Goal: Task Accomplishment & Management: Manage account settings

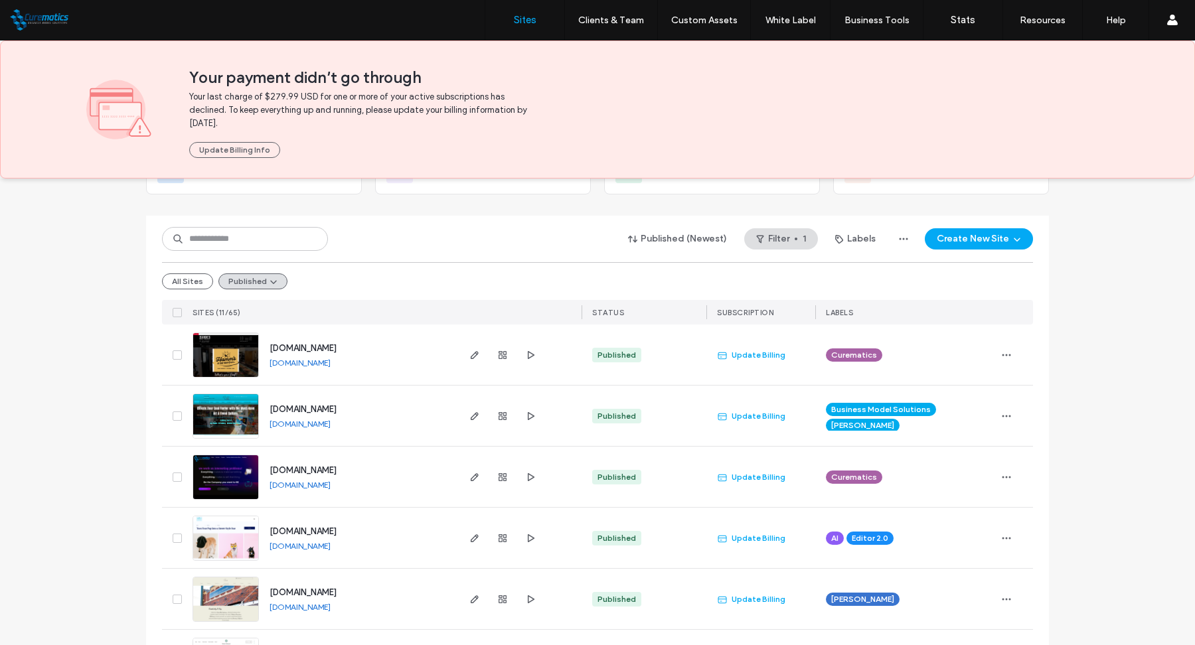
scroll to position [143, 0]
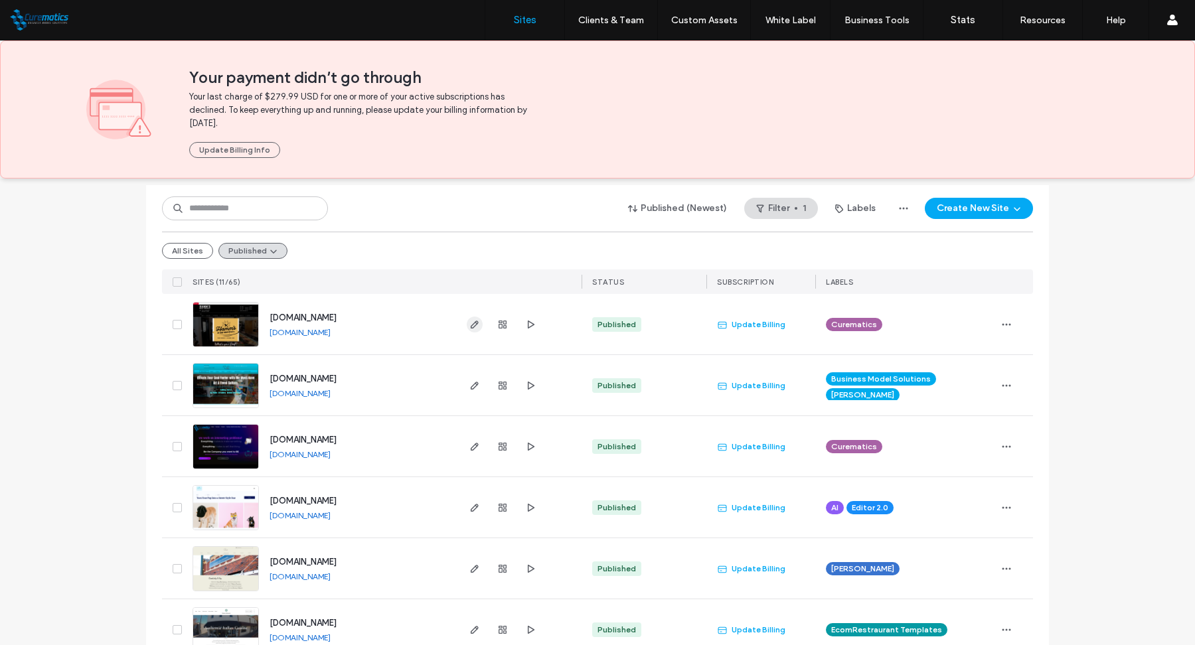
click at [471, 321] on use "button" at bounding box center [475, 325] width 8 height 8
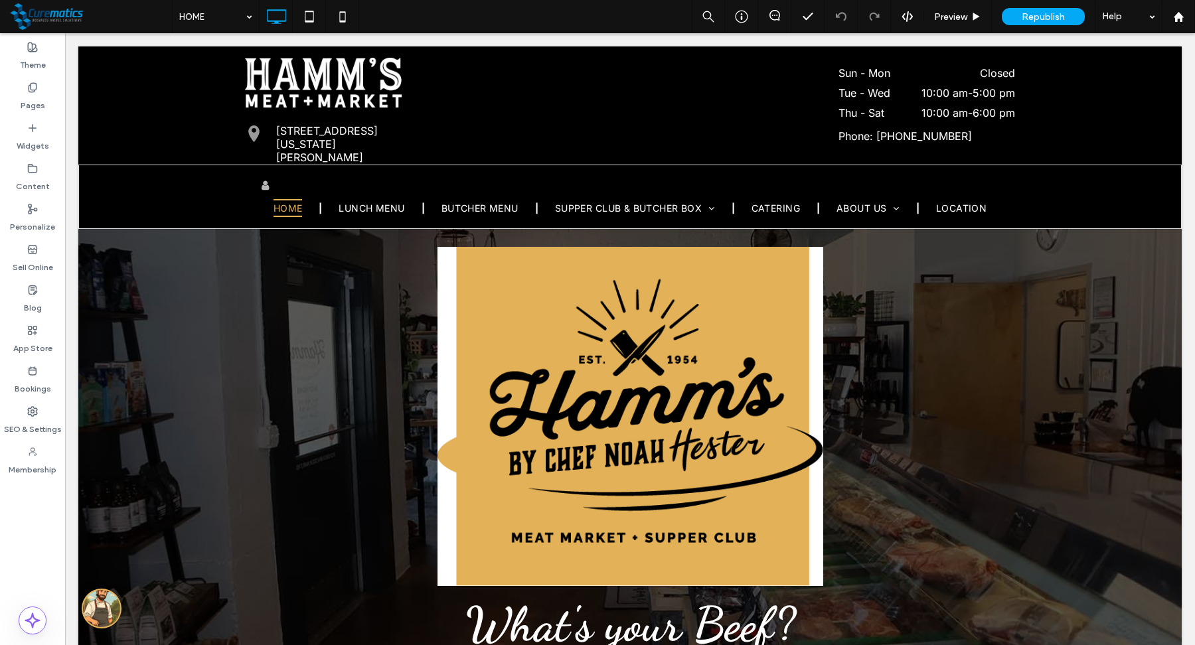
scroll to position [7, 0]
click at [26, 252] on div "Sell Online" at bounding box center [32, 258] width 65 height 40
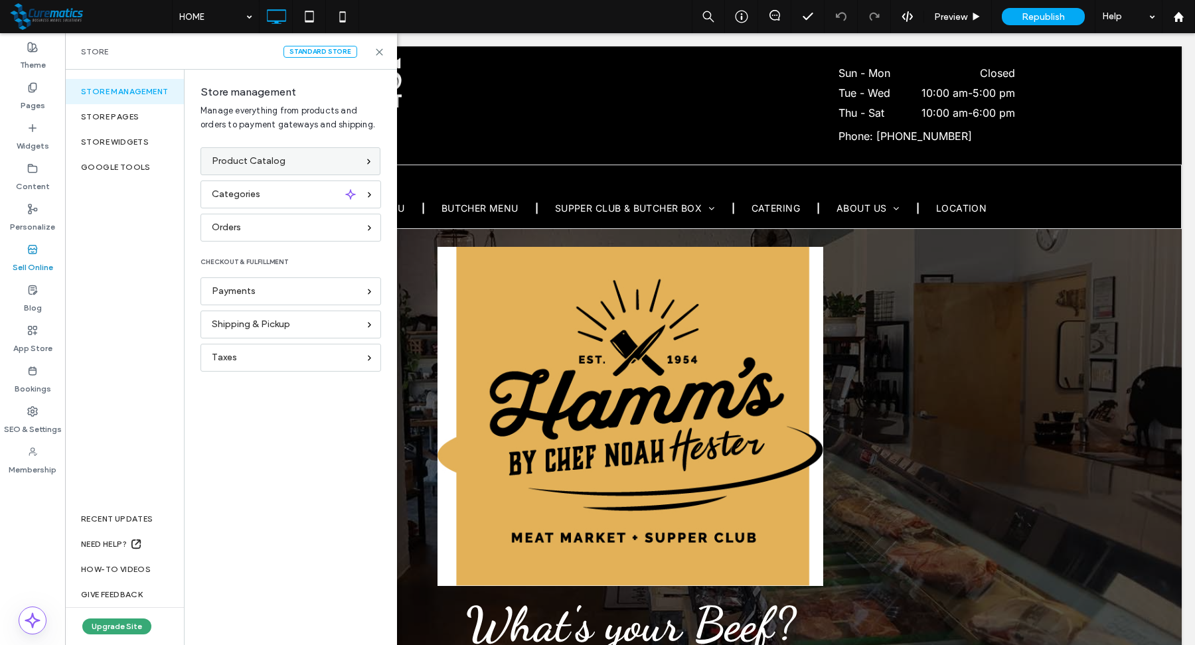
click at [279, 164] on span "Product Catalog" at bounding box center [249, 161] width 74 height 15
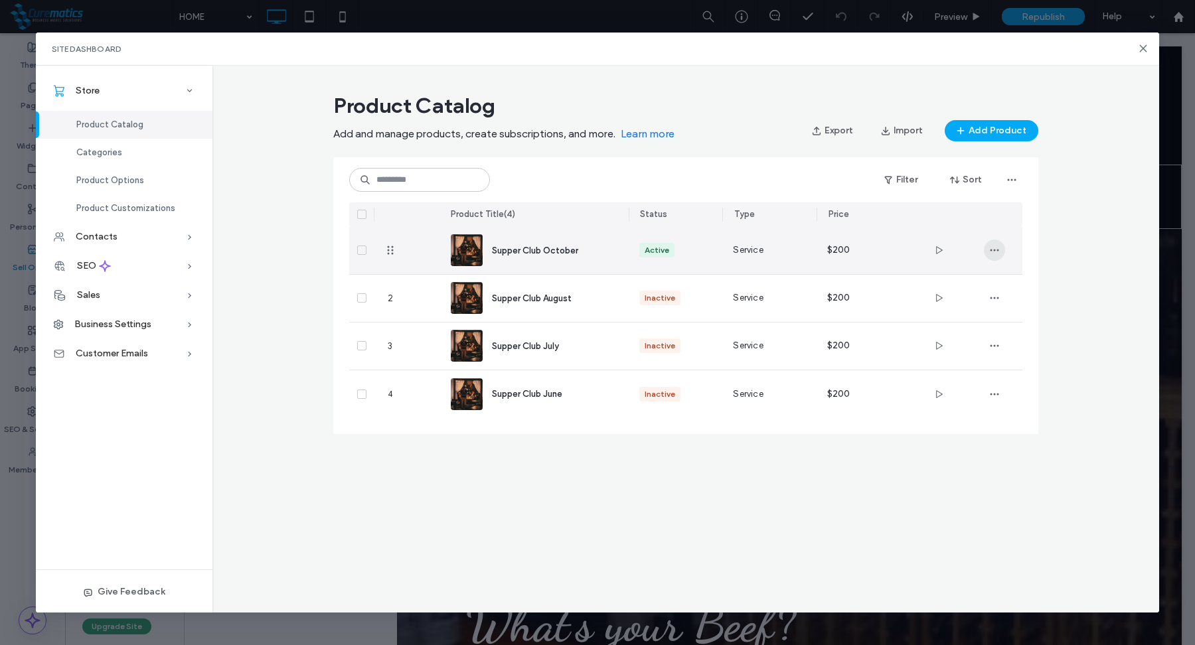
click at [988, 247] on span "button" at bounding box center [994, 250] width 21 height 21
click at [532, 246] on span "Supper Club October" at bounding box center [535, 251] width 86 height 10
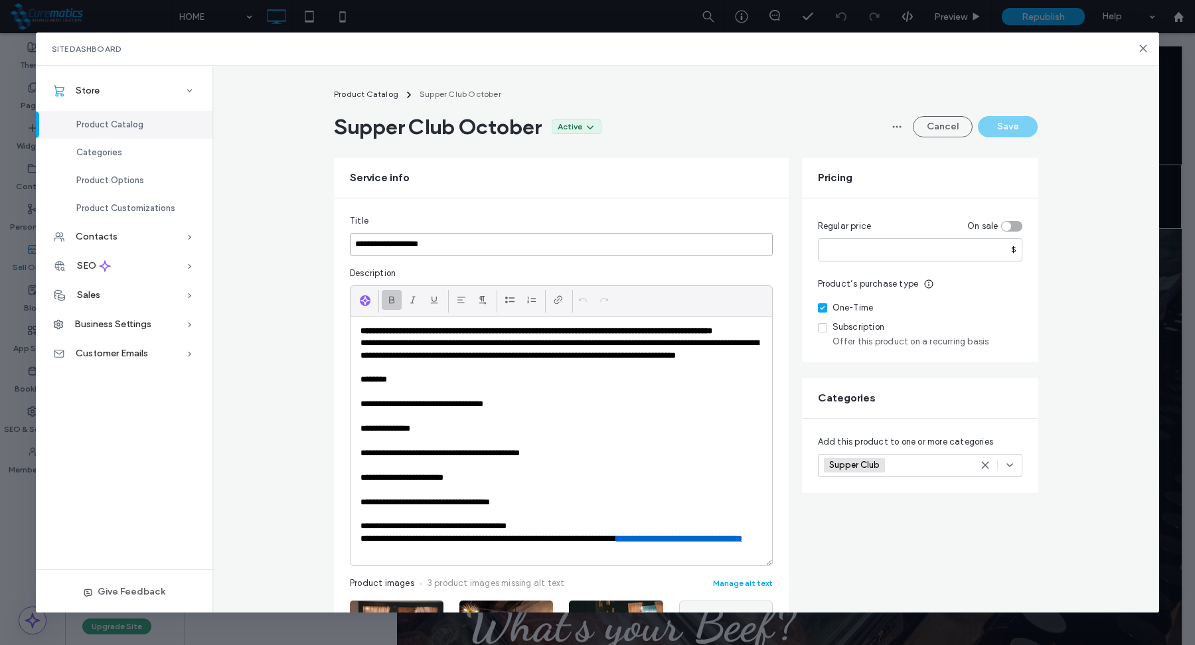
click at [424, 246] on input "**********" at bounding box center [561, 244] width 423 height 23
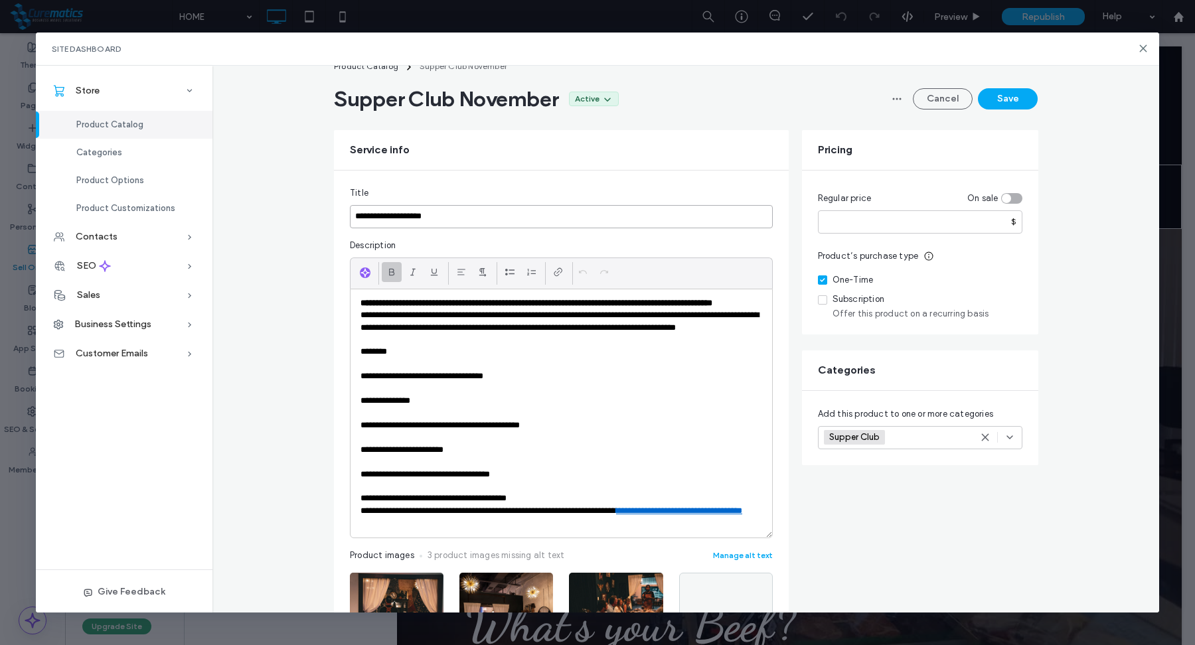
scroll to position [35, 0]
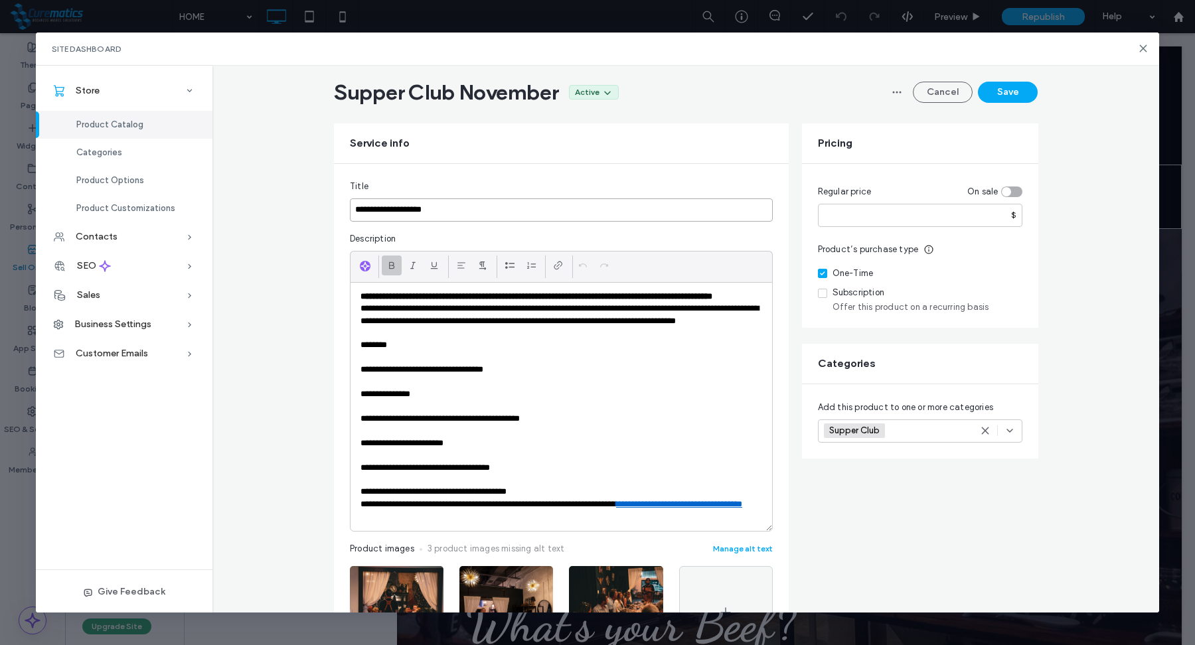
type input "**********"
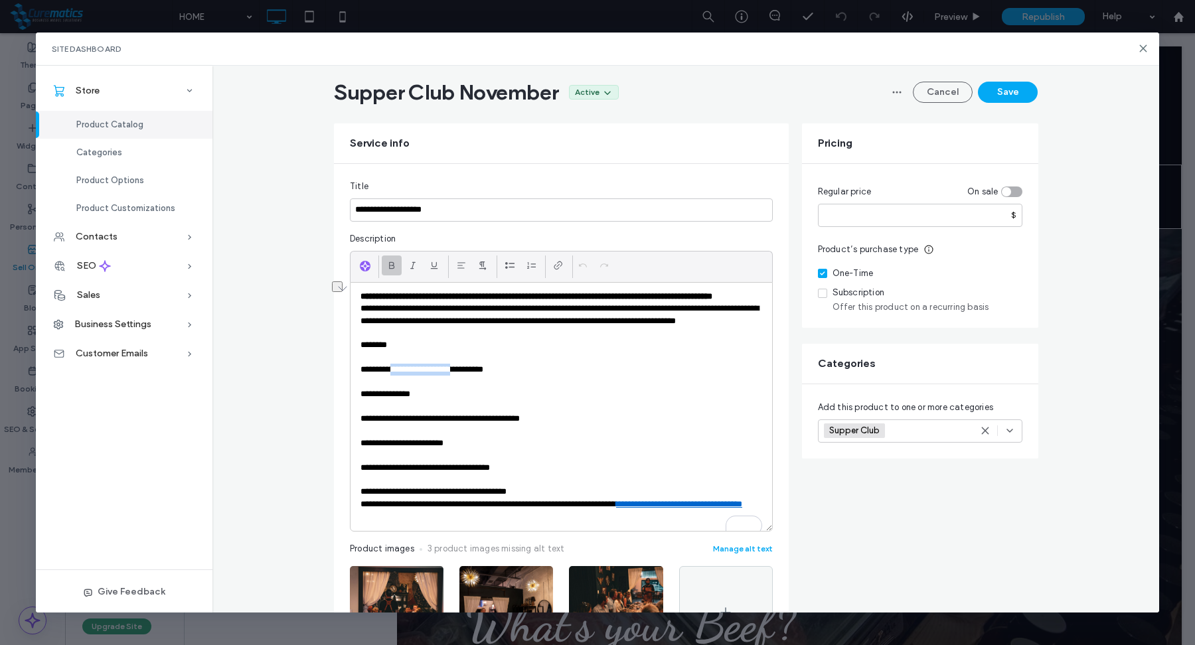
drag, startPoint x: 396, startPoint y: 379, endPoint x: 471, endPoint y: 382, distance: 75.1
click at [471, 376] on p "**********" at bounding box center [561, 370] width 402 height 12
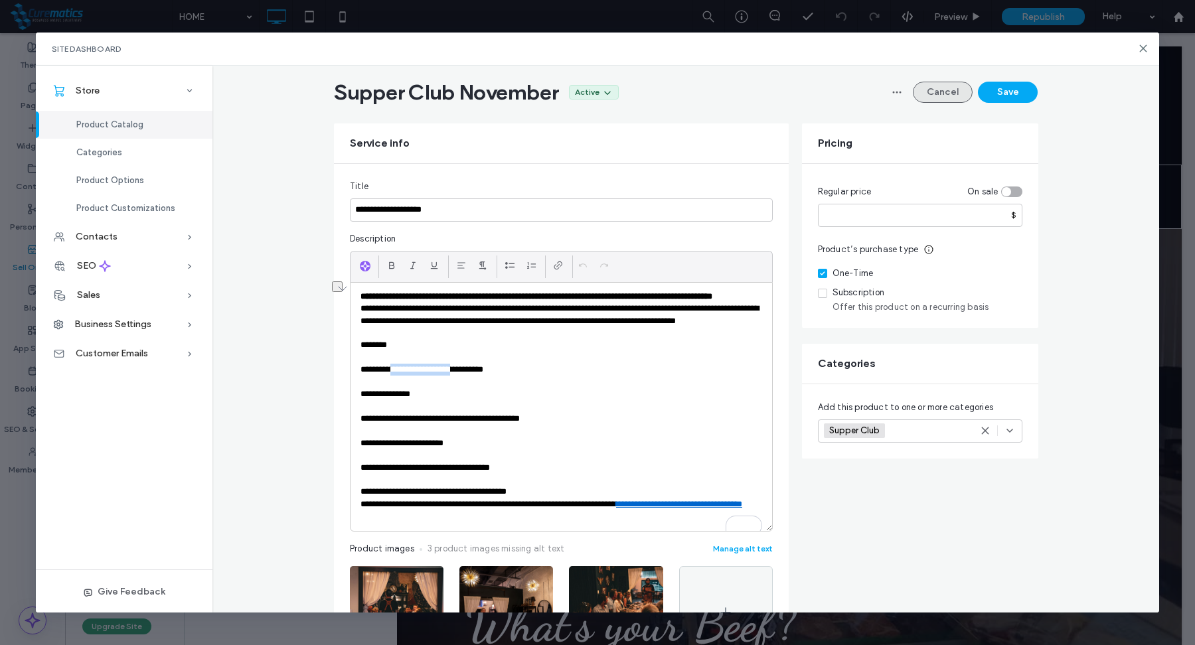
click at [945, 82] on button "Cancel" at bounding box center [943, 92] width 60 height 21
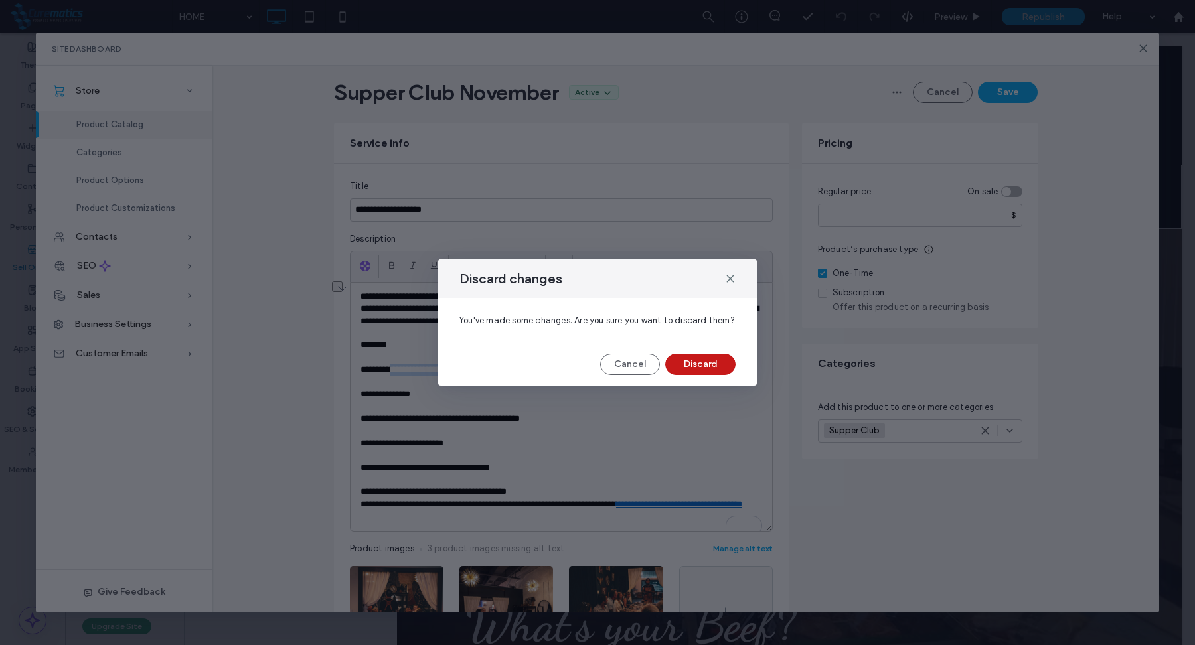
click at [691, 364] on button "Discard" at bounding box center [700, 364] width 70 height 21
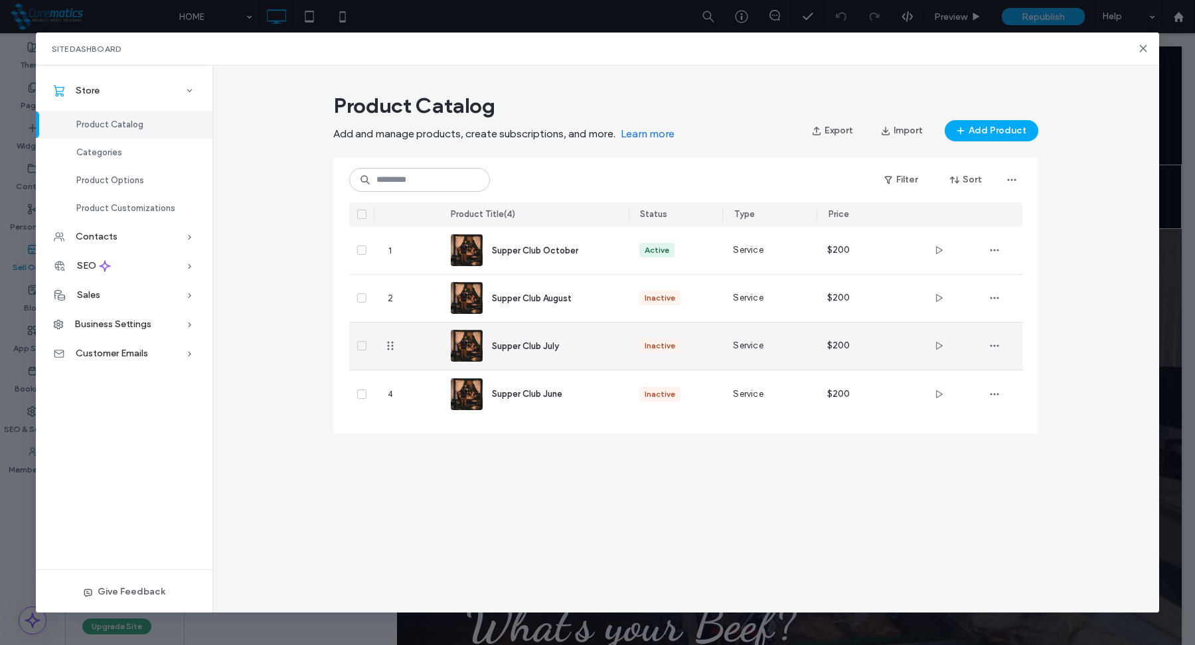
scroll to position [0, 0]
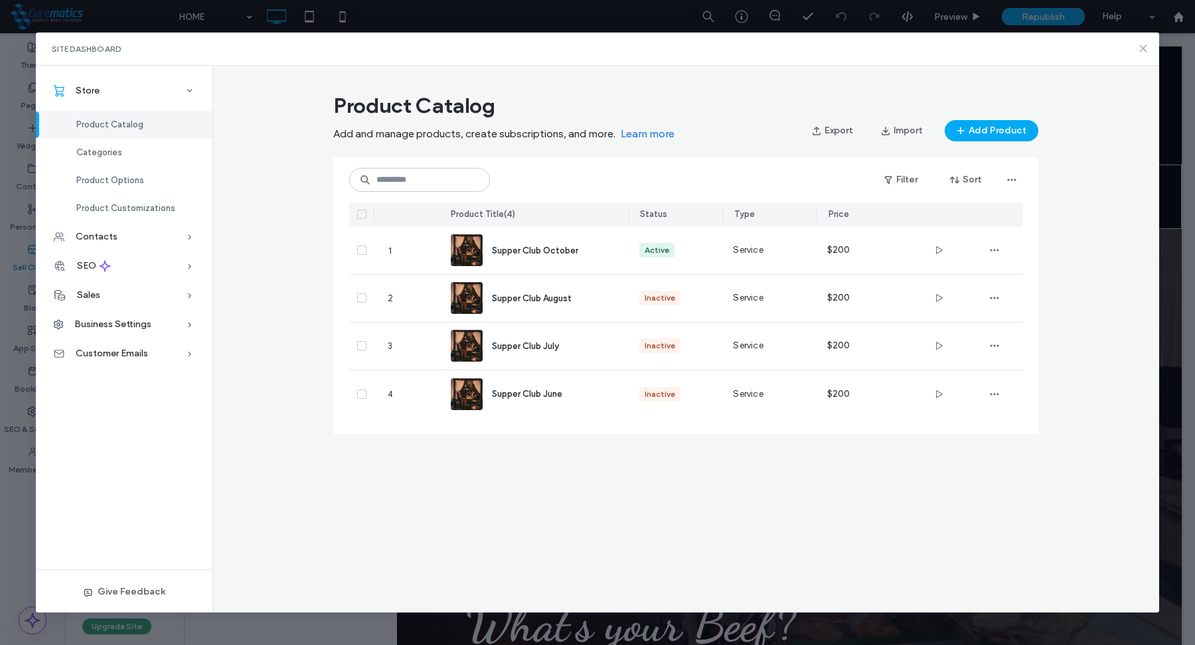
click at [1141, 50] on use at bounding box center [1143, 48] width 6 height 6
